Goal: Transaction & Acquisition: Subscribe to service/newsletter

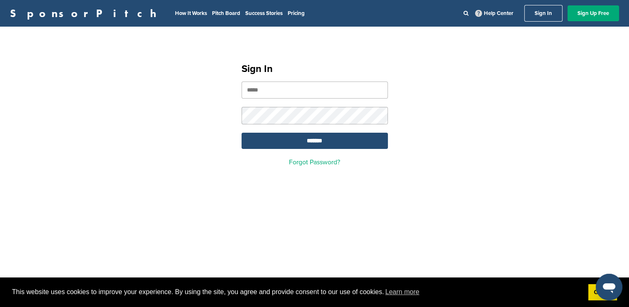
click at [282, 86] on input "email" at bounding box center [314, 89] width 146 height 17
type input "**********"
click at [303, 142] on input "*******" at bounding box center [314, 141] width 146 height 16
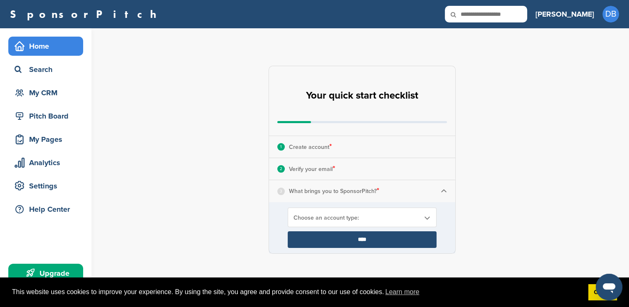
click at [426, 218] on b at bounding box center [426, 217] width 7 height 7
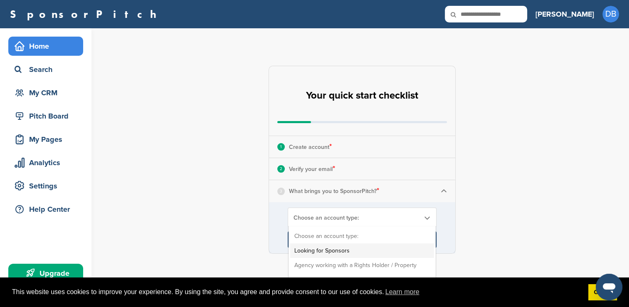
click at [351, 249] on li "Looking for Sponsors" at bounding box center [362, 250] width 144 height 15
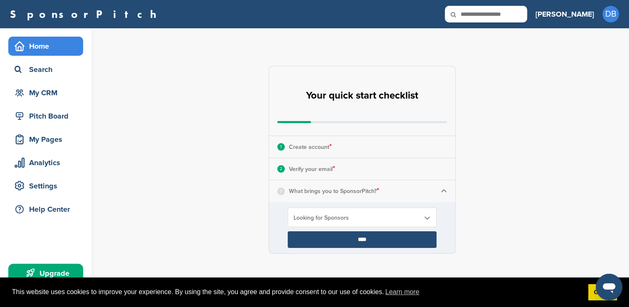
click at [350, 239] on input "****" at bounding box center [362, 239] width 149 height 17
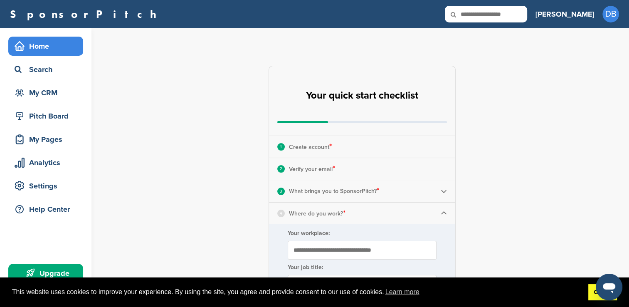
click at [592, 293] on link "Got it!" at bounding box center [602, 292] width 29 height 17
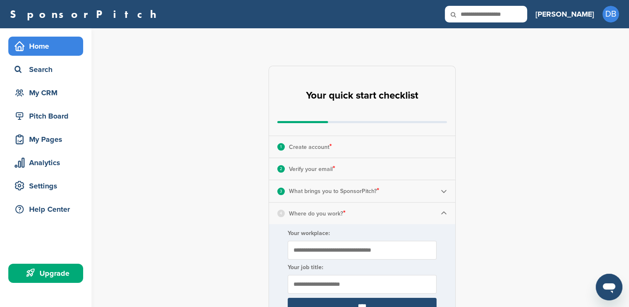
click at [316, 249] on input "Your workplace:" at bounding box center [362, 250] width 149 height 19
type input "**********"
click at [320, 283] on input "text" at bounding box center [362, 284] width 149 height 19
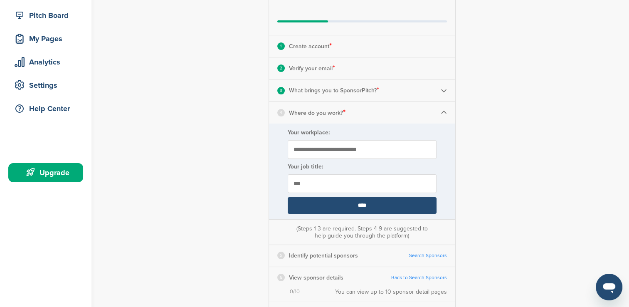
scroll to position [104, 0]
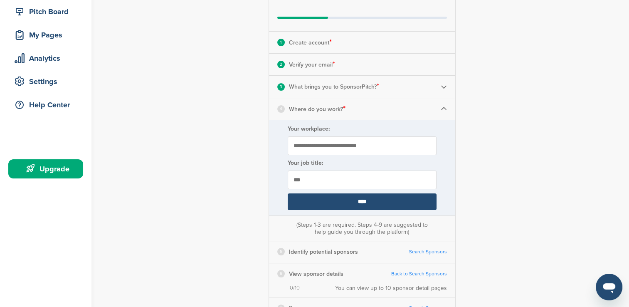
type input "***"
click at [370, 202] on input "****" at bounding box center [362, 201] width 149 height 17
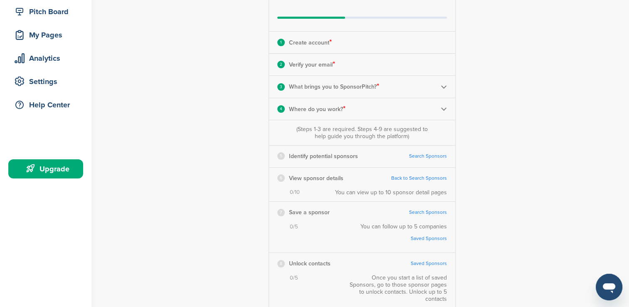
click at [431, 156] on link "Search Sponsors" at bounding box center [428, 156] width 38 height 6
click at [424, 179] on link "Back to Search Sponsors" at bounding box center [419, 178] width 56 height 6
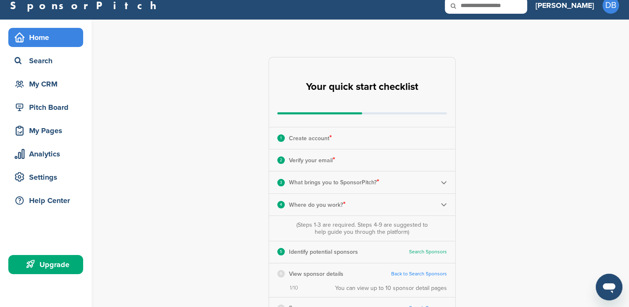
scroll to position [0, 0]
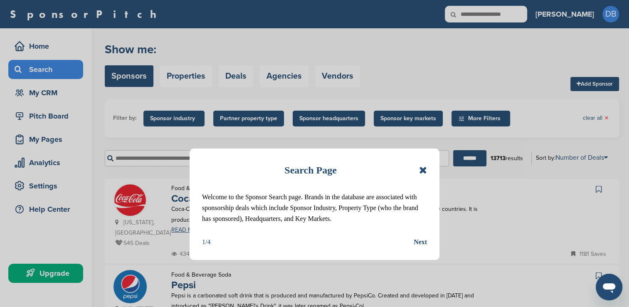
click at [422, 241] on div "Next" at bounding box center [420, 241] width 13 height 11
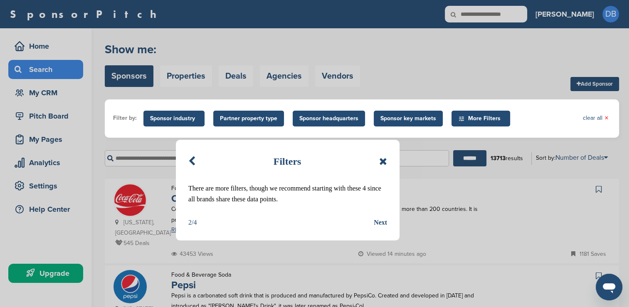
click at [377, 226] on div "Next" at bounding box center [380, 222] width 13 height 11
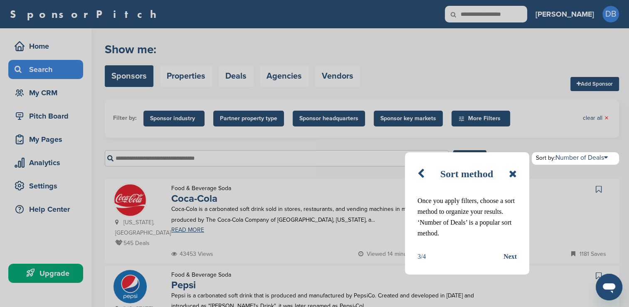
click at [507, 257] on div "Next" at bounding box center [509, 256] width 13 height 11
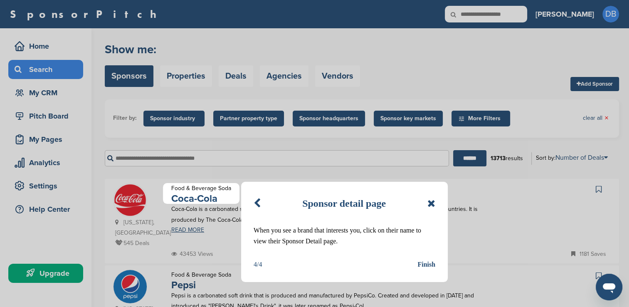
click at [423, 267] on div "Finish" at bounding box center [426, 264] width 18 height 11
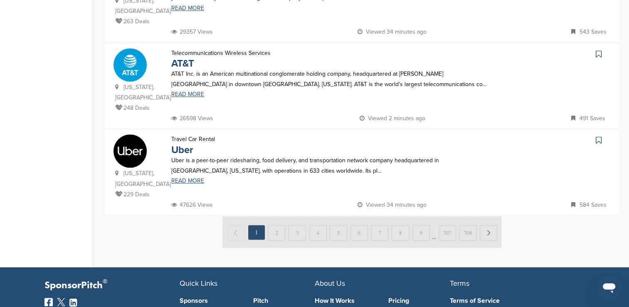
scroll to position [834, 0]
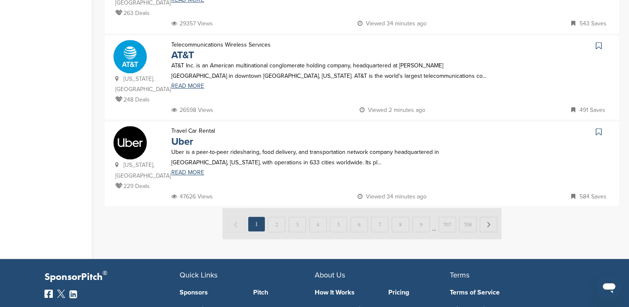
click at [278, 208] on img at bounding box center [361, 223] width 279 height 31
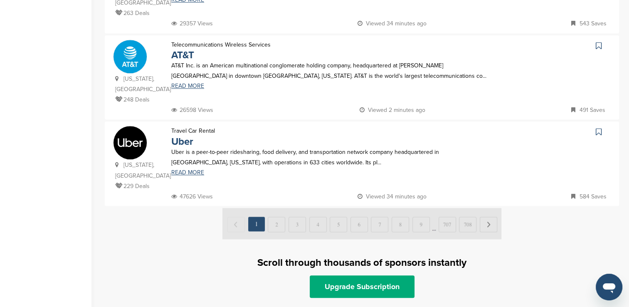
click at [271, 208] on img at bounding box center [361, 223] width 279 height 31
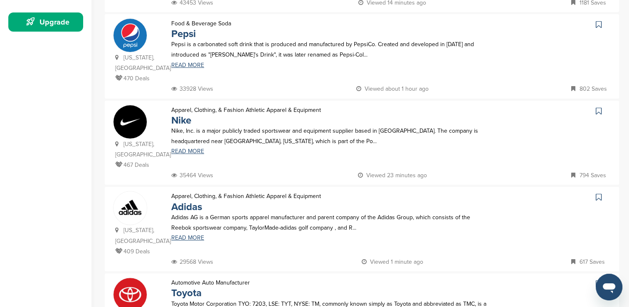
scroll to position [14, 0]
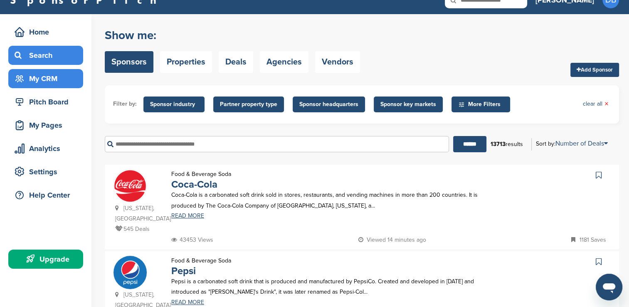
click at [60, 74] on div "My CRM" at bounding box center [47, 78] width 71 height 15
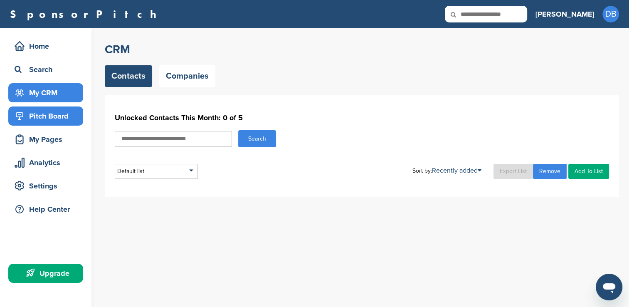
click at [57, 116] on div "Pitch Board" at bounding box center [47, 115] width 71 height 15
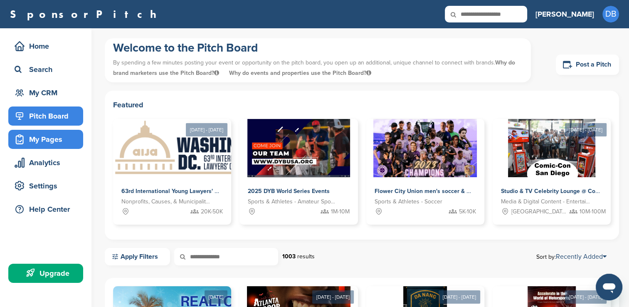
click at [54, 136] on div "My Pages" at bounding box center [47, 139] width 71 height 15
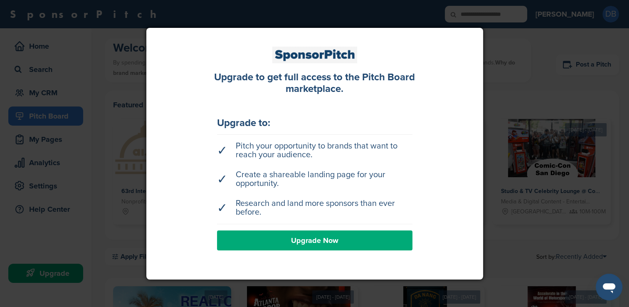
click at [294, 240] on link "Upgrade Now" at bounding box center [314, 240] width 195 height 20
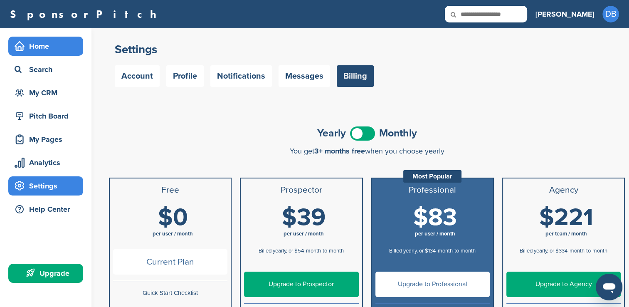
click at [42, 46] on div "Home" at bounding box center [47, 46] width 71 height 15
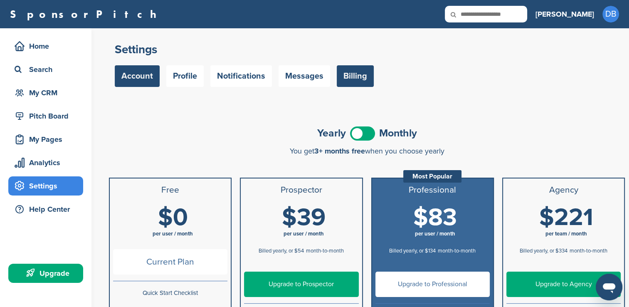
click at [139, 78] on link "Account" at bounding box center [137, 76] width 45 height 22
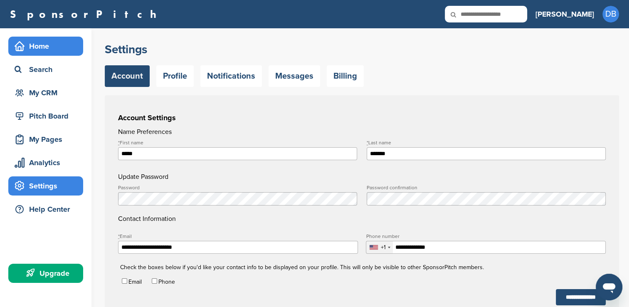
click at [57, 47] on div "Home" at bounding box center [47, 46] width 71 height 15
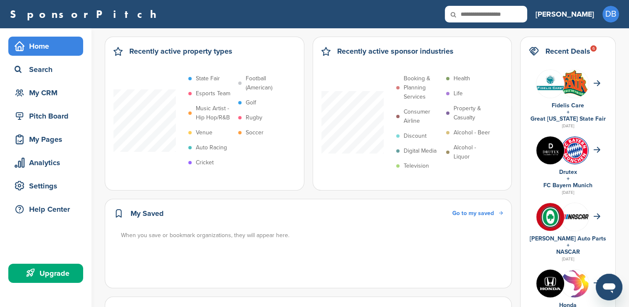
click at [581, 14] on h3 "[PERSON_NAME]" at bounding box center [564, 14] width 59 height 12
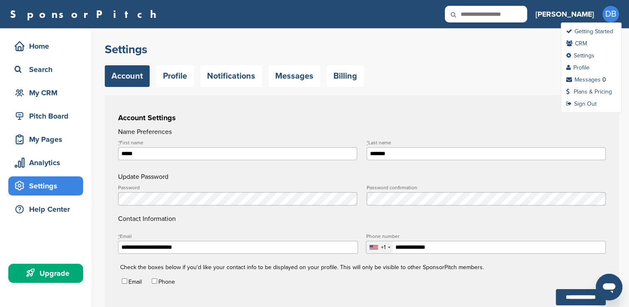
click at [610, 12] on span "DB" at bounding box center [610, 14] width 17 height 17
click at [623, 22] on div "SponsorPitch Home Search My CRM Pitch Board My Pages Analytics Settings Help Ce…" at bounding box center [314, 14] width 629 height 28
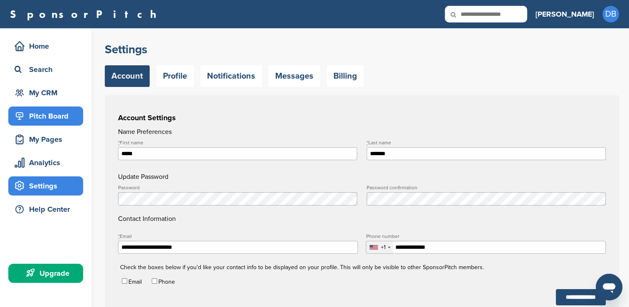
click at [44, 116] on div "Pitch Board" at bounding box center [47, 115] width 71 height 15
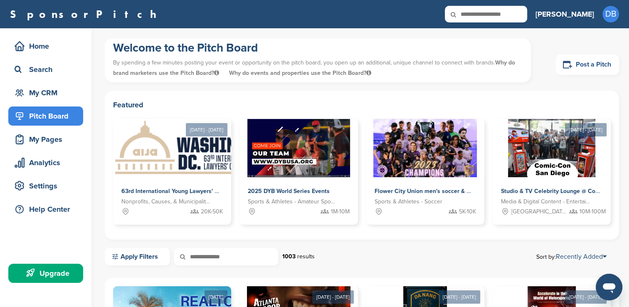
click at [591, 66] on link "Post a Pitch" at bounding box center [587, 64] width 63 height 20
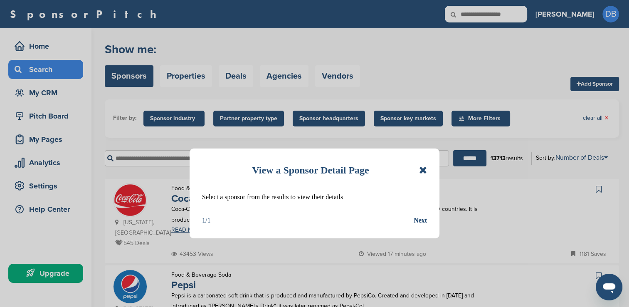
click at [424, 219] on div "Next" at bounding box center [420, 220] width 13 height 11
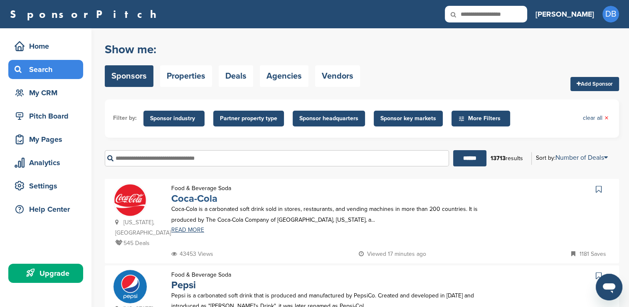
click at [203, 198] on link "Coca-Cola" at bounding box center [194, 198] width 46 height 12
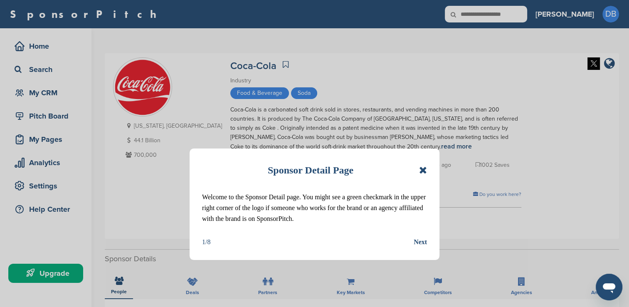
click at [422, 242] on div "Next" at bounding box center [420, 241] width 13 height 11
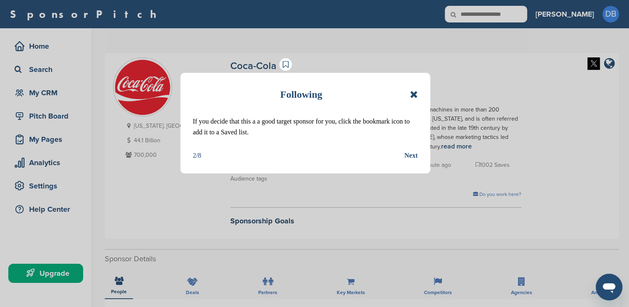
click at [418, 154] on div "Following If you decide that this a a good target sponsor for you, click the bo…" at bounding box center [305, 123] width 250 height 101
click at [413, 154] on div "Next" at bounding box center [410, 155] width 13 height 11
